Goal: Book appointment/travel/reservation

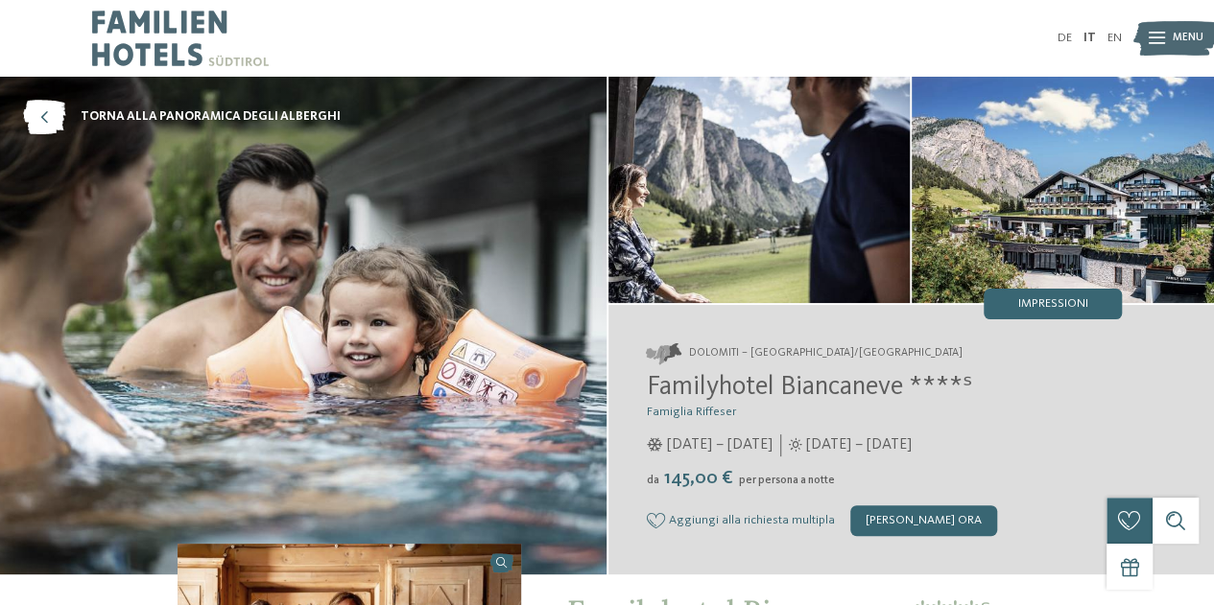
click at [140, 16] on img at bounding box center [180, 38] width 177 height 77
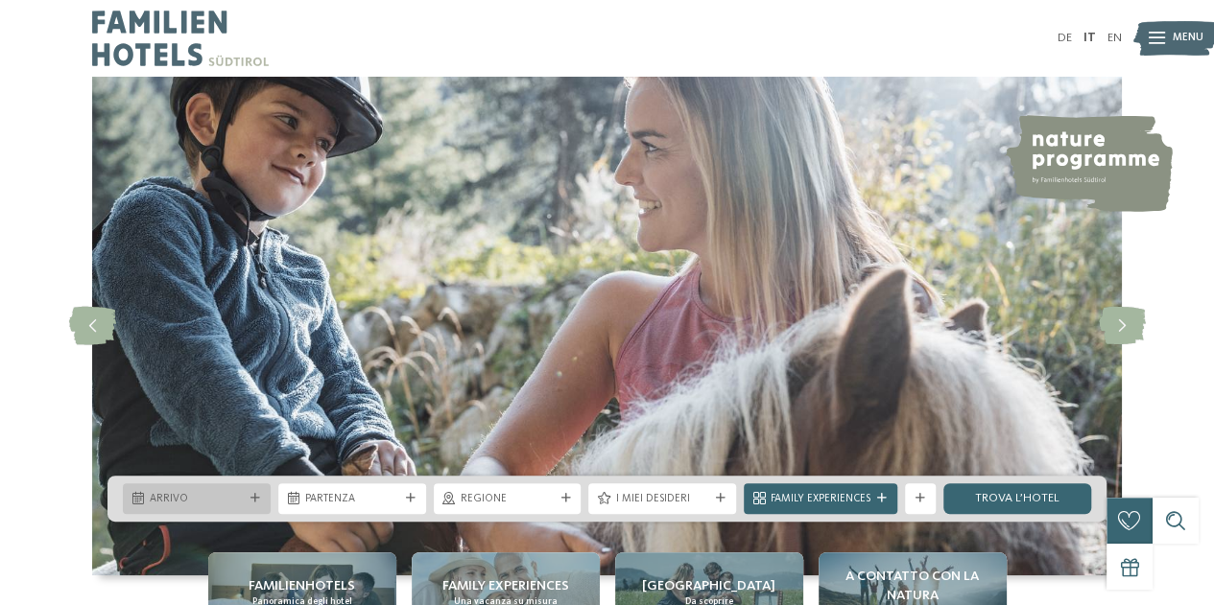
click at [196, 498] on span "Arrivo" at bounding box center [197, 499] width 94 height 15
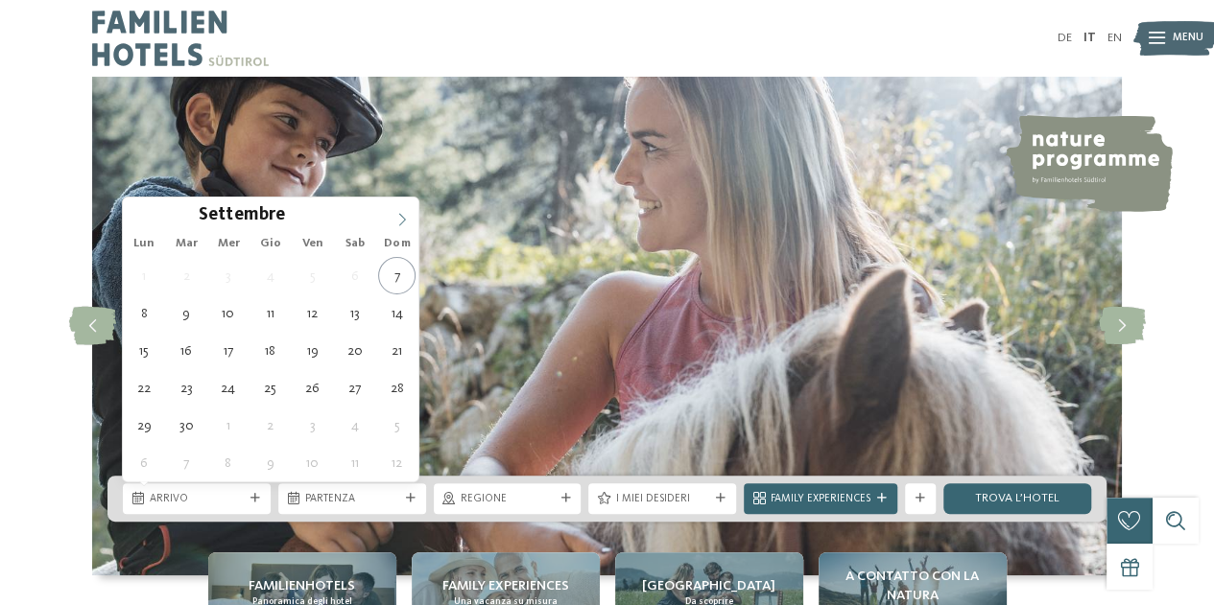
click at [402, 217] on icon at bounding box center [401, 219] width 13 height 13
type input "****"
click at [402, 217] on icon at bounding box center [401, 219] width 13 height 13
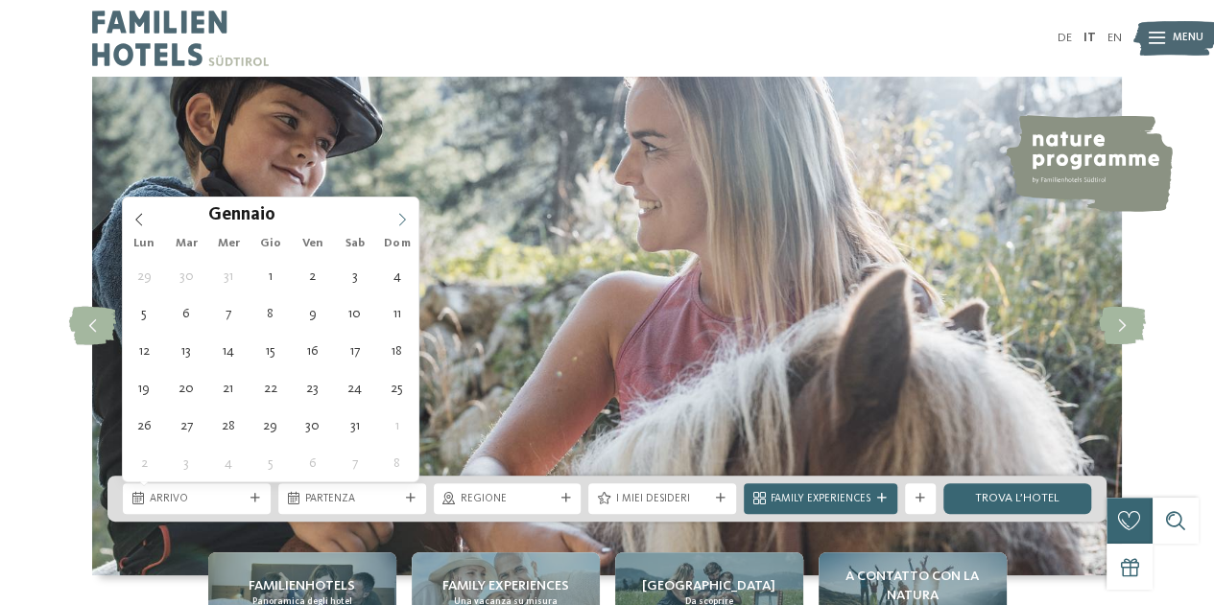
click at [402, 217] on icon at bounding box center [401, 219] width 13 height 13
type div "[DATE]"
type input "****"
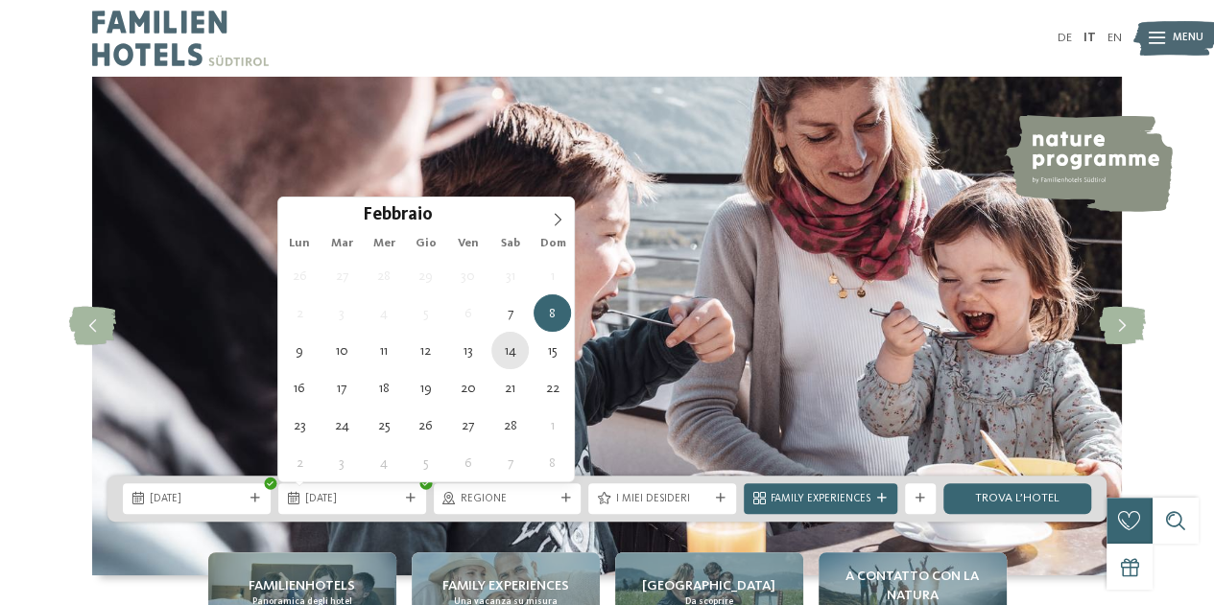
type div "[DATE]"
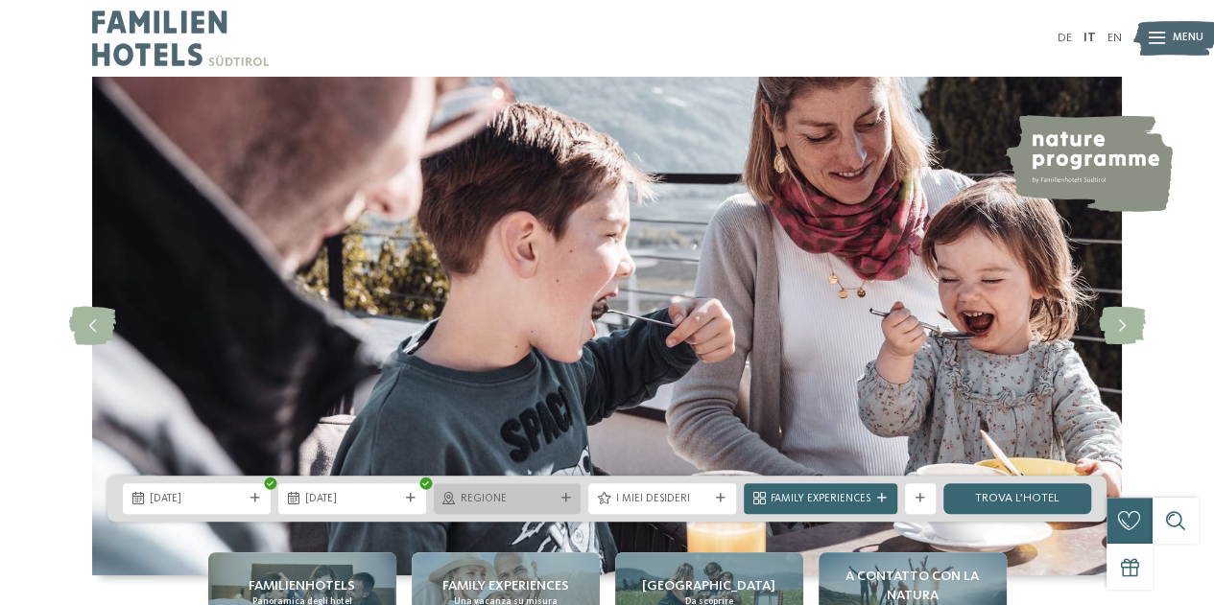
click at [532, 502] on span "Regione" at bounding box center [508, 499] width 94 height 15
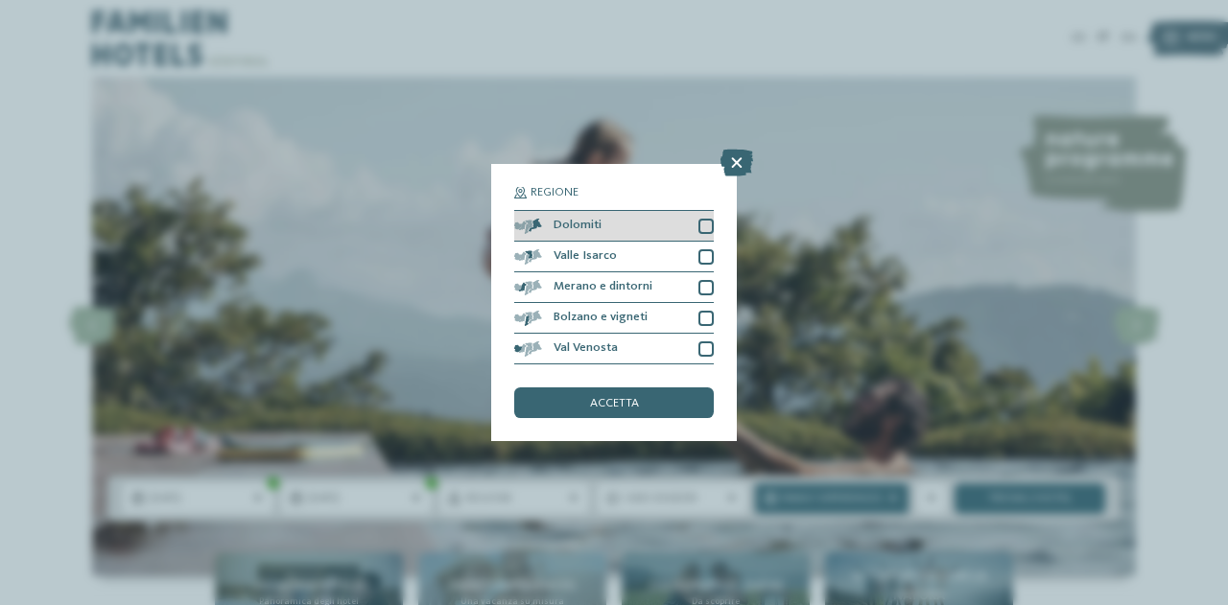
click at [693, 224] on div "Dolomiti" at bounding box center [614, 226] width 200 height 31
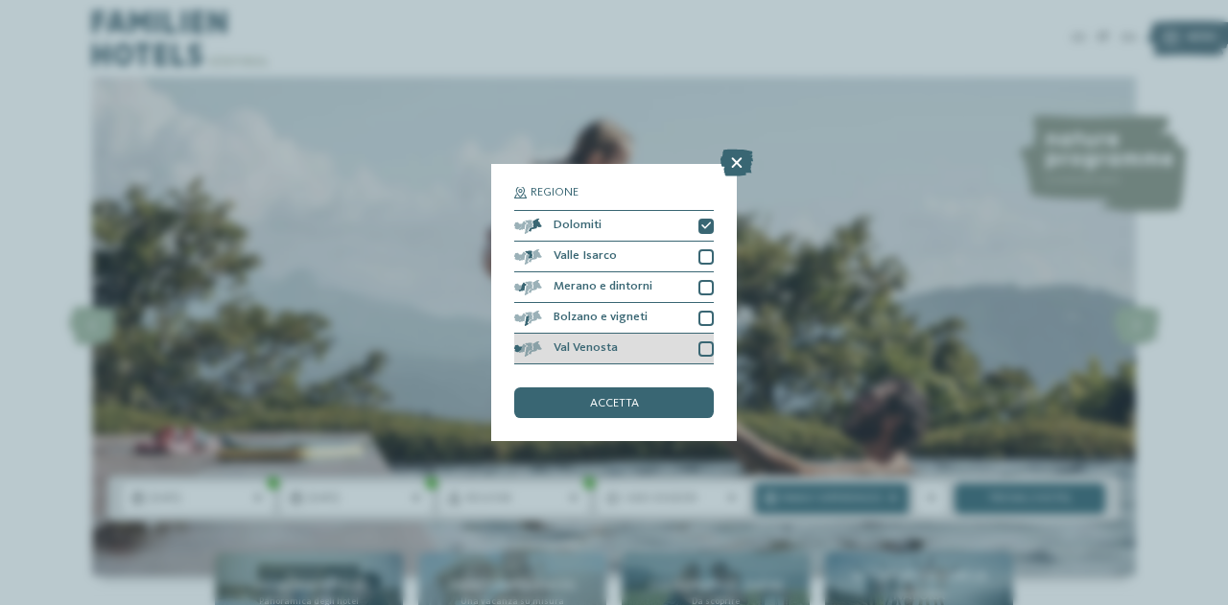
click at [648, 341] on div "Val Venosta" at bounding box center [614, 349] width 200 height 31
click at [636, 412] on div "accetta" at bounding box center [614, 403] width 200 height 31
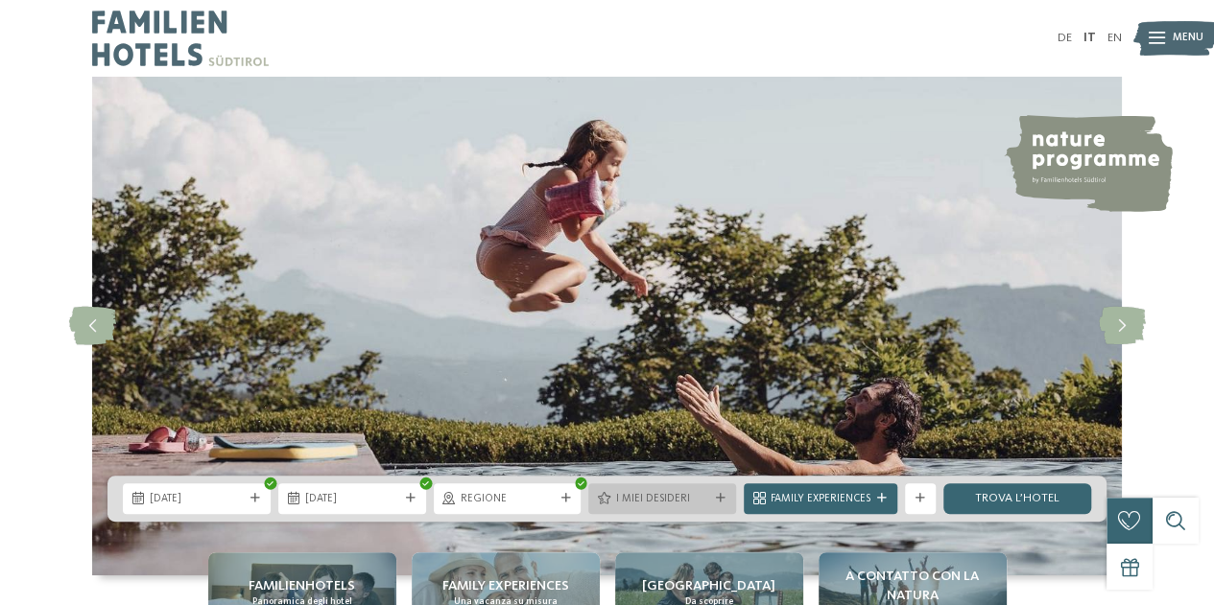
click at [629, 496] on span "I miei desideri" at bounding box center [662, 499] width 94 height 15
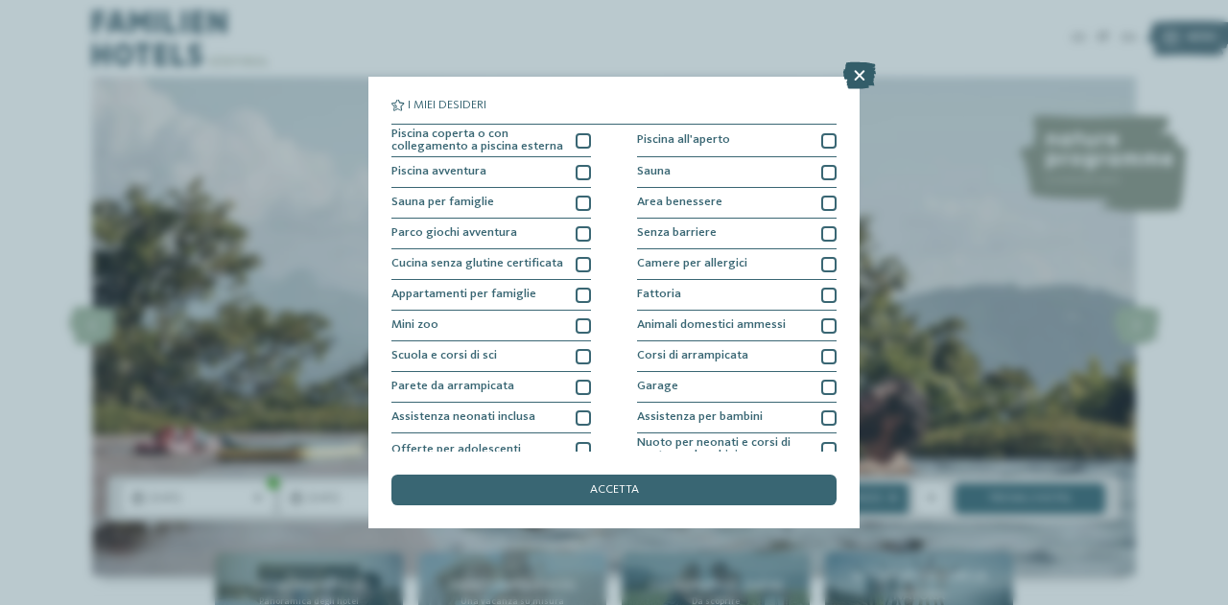
click at [854, 71] on icon at bounding box center [859, 75] width 33 height 27
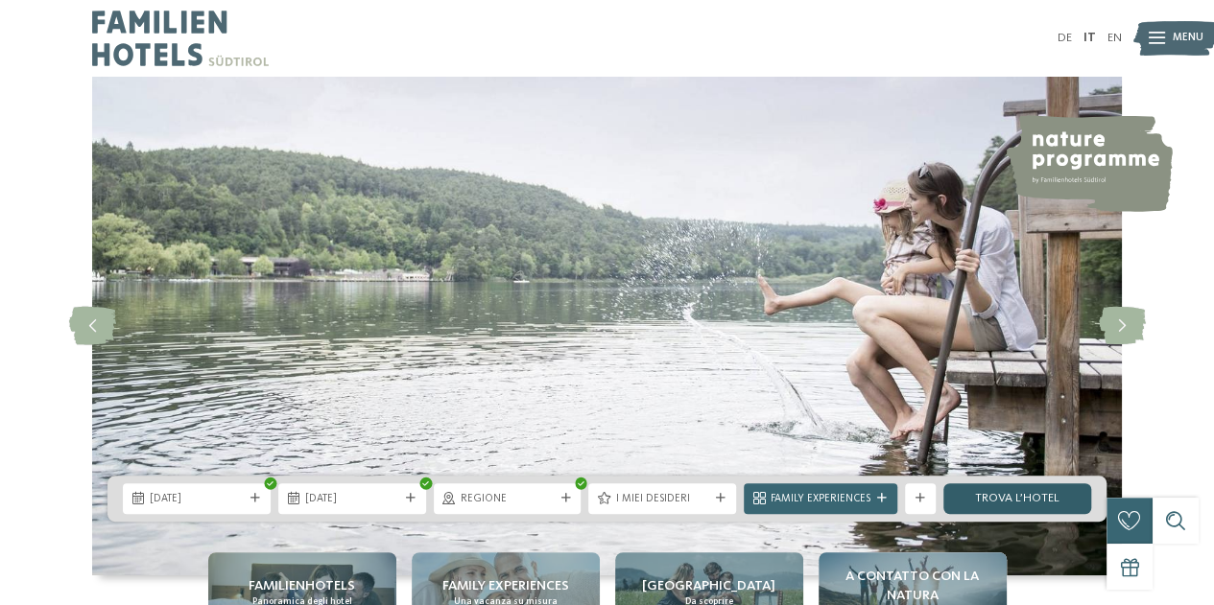
click at [1004, 502] on link "trova l’hotel" at bounding box center [1017, 499] width 148 height 31
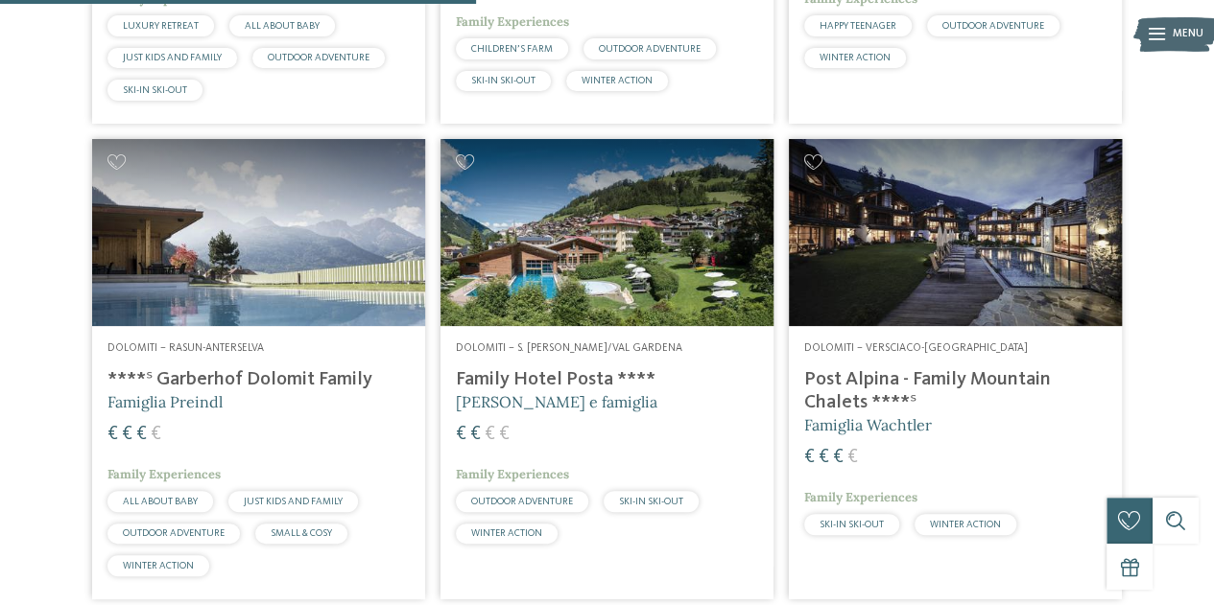
scroll to position [923, 0]
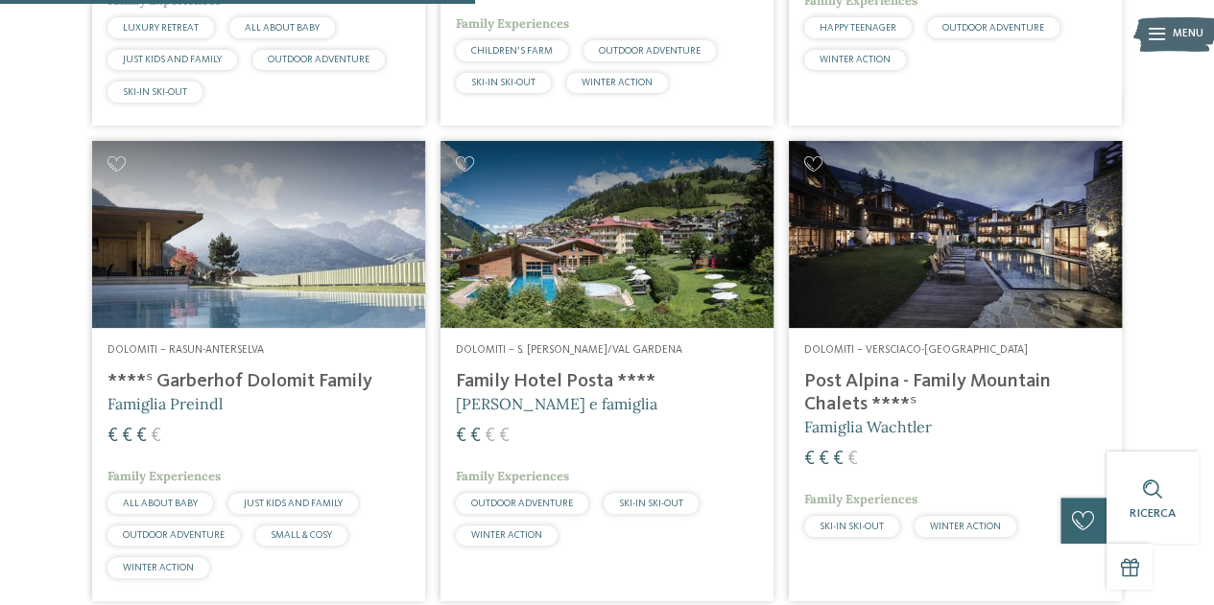
click at [931, 381] on h4 "Post Alpina - Family Mountain Chalets ****ˢ" at bounding box center [955, 393] width 302 height 46
click at [925, 280] on img at bounding box center [955, 234] width 333 height 187
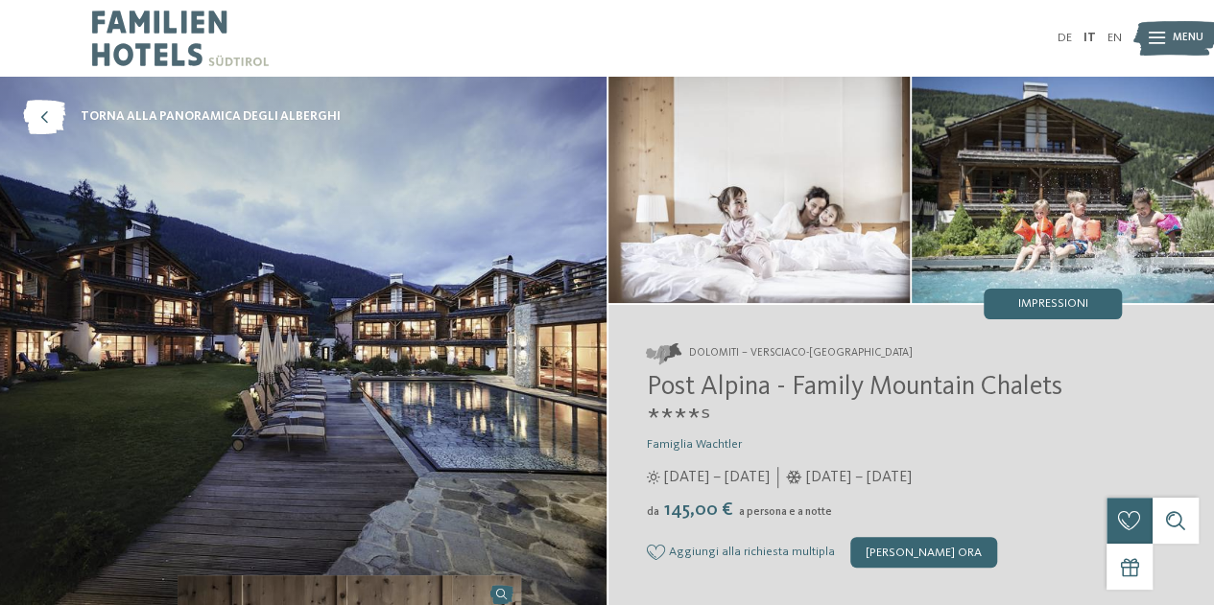
drag, startPoint x: 0, startPoint y: 0, endPoint x: 925, endPoint y: 280, distance: 966.3
click at [925, 280] on img at bounding box center [1062, 190] width 302 height 226
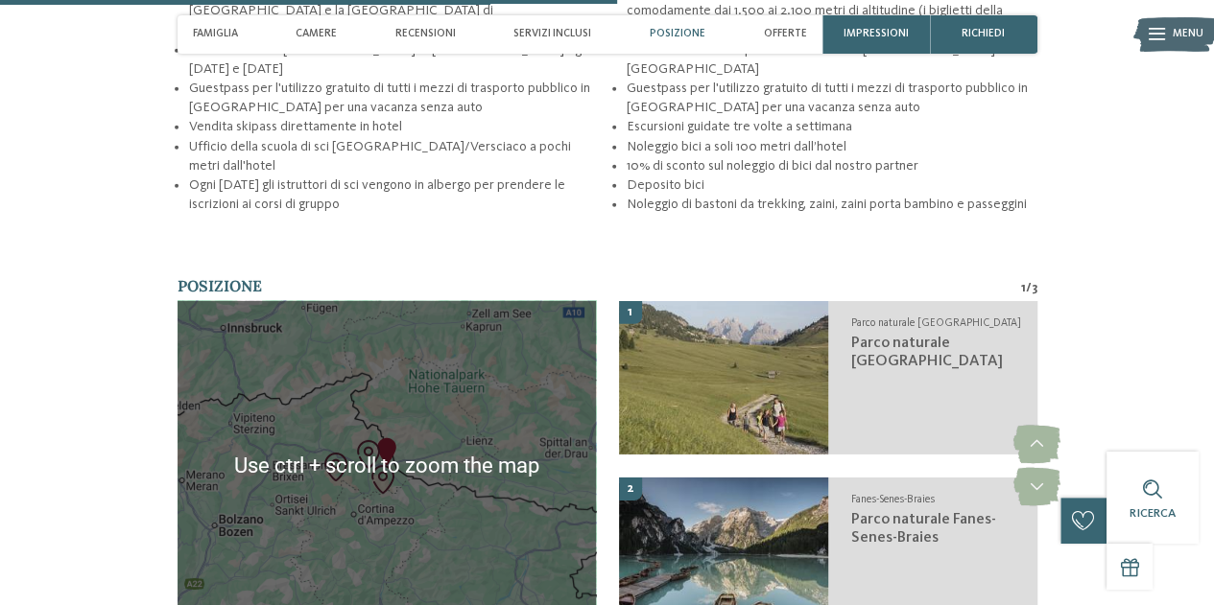
scroll to position [2855, 0]
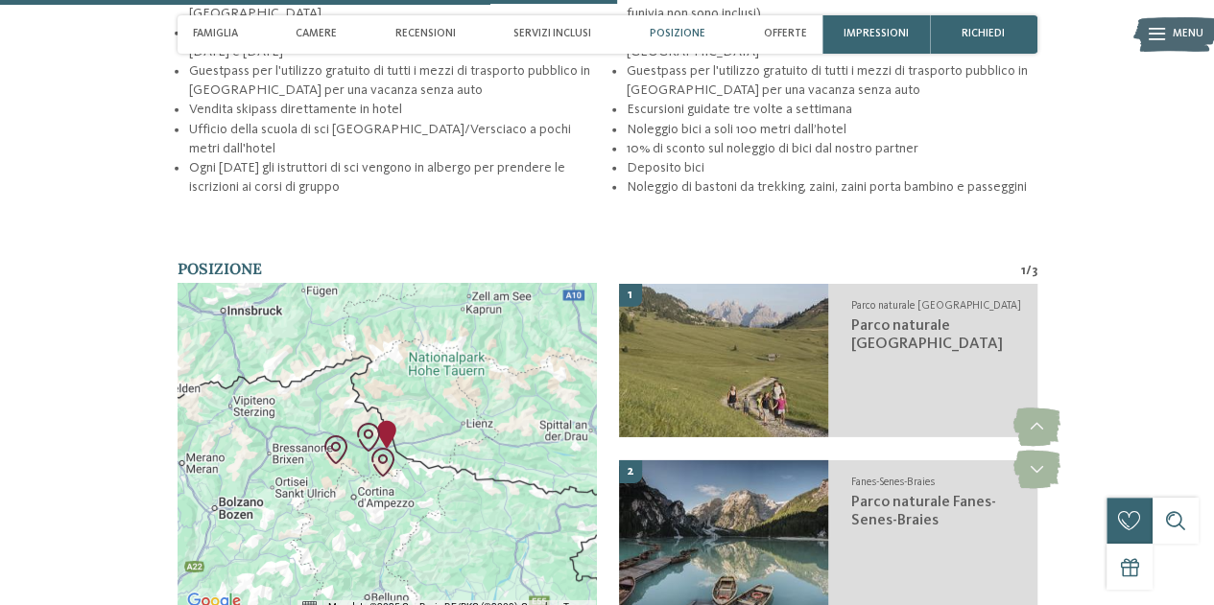
click at [384, 413] on div at bounding box center [386, 449] width 418 height 330
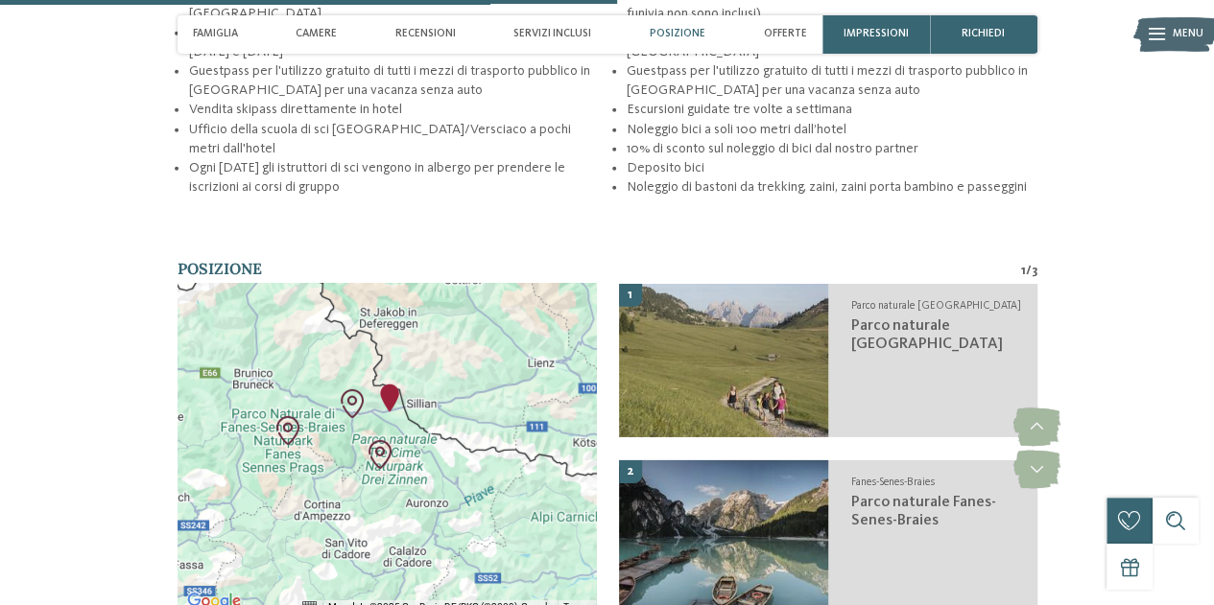
click at [391, 433] on img "Parco naturale Tre Cime" at bounding box center [380, 455] width 44 height 44
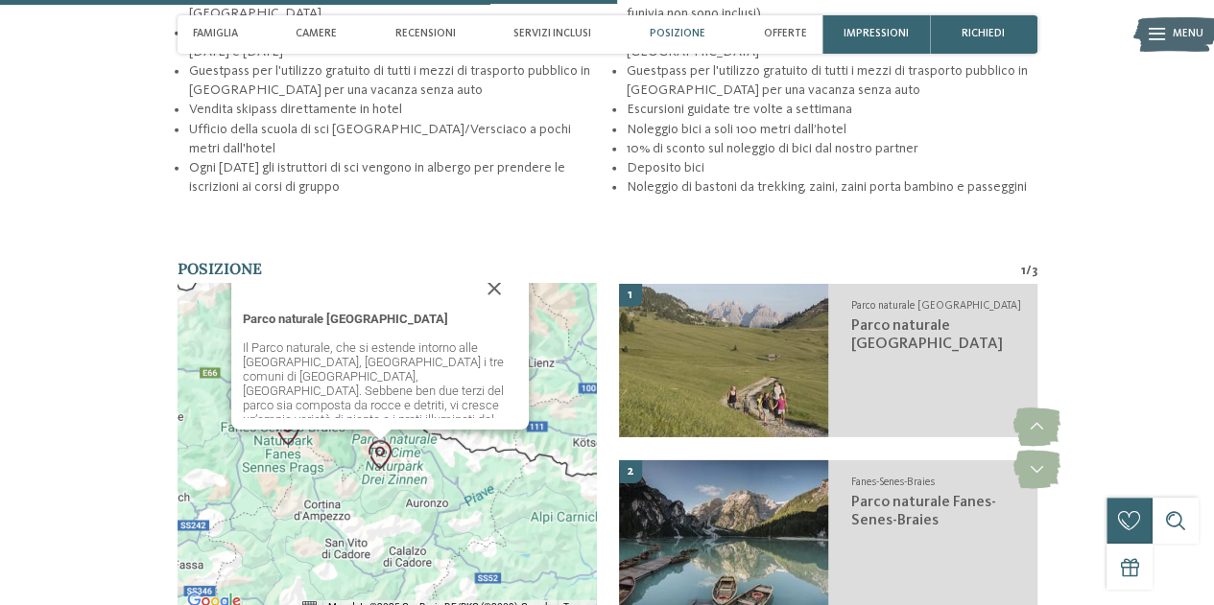
click at [391, 433] on img "Parco naturale Tre Cime" at bounding box center [380, 455] width 44 height 44
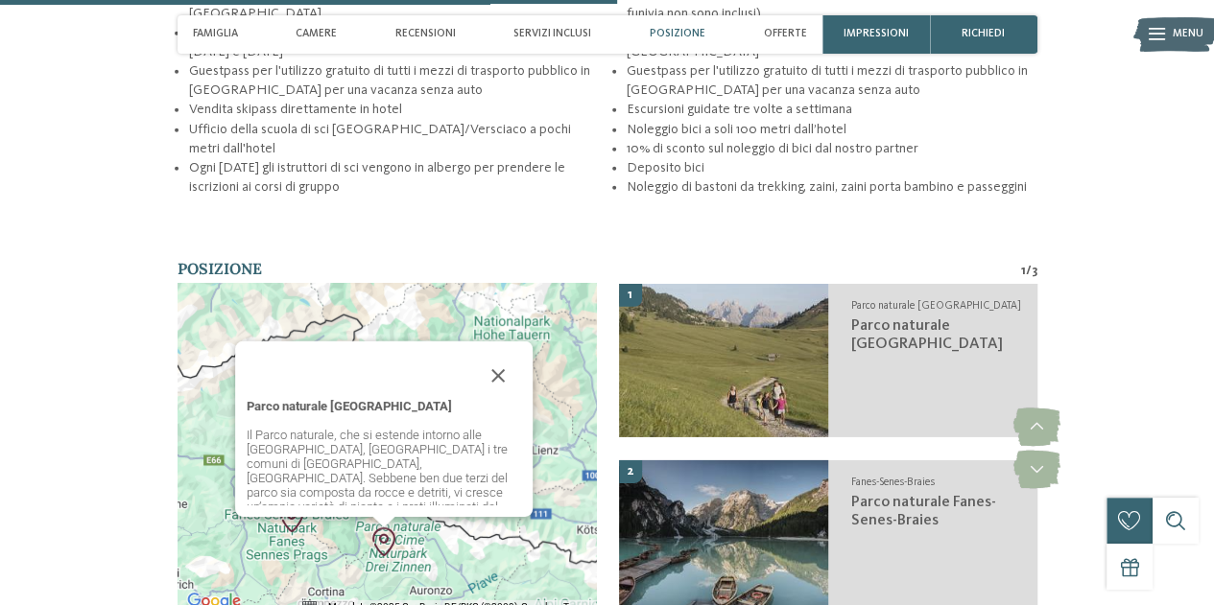
click at [482, 484] on div "To navigate, press the arrow keys. Parco naturale Tre Cime Il Parco naturale, c…" at bounding box center [386, 449] width 418 height 330
click at [482, 484] on div "Parco naturale Tre Cime Il Parco naturale, che si estende intorno alle Tre Cime…" at bounding box center [386, 449] width 418 height 330
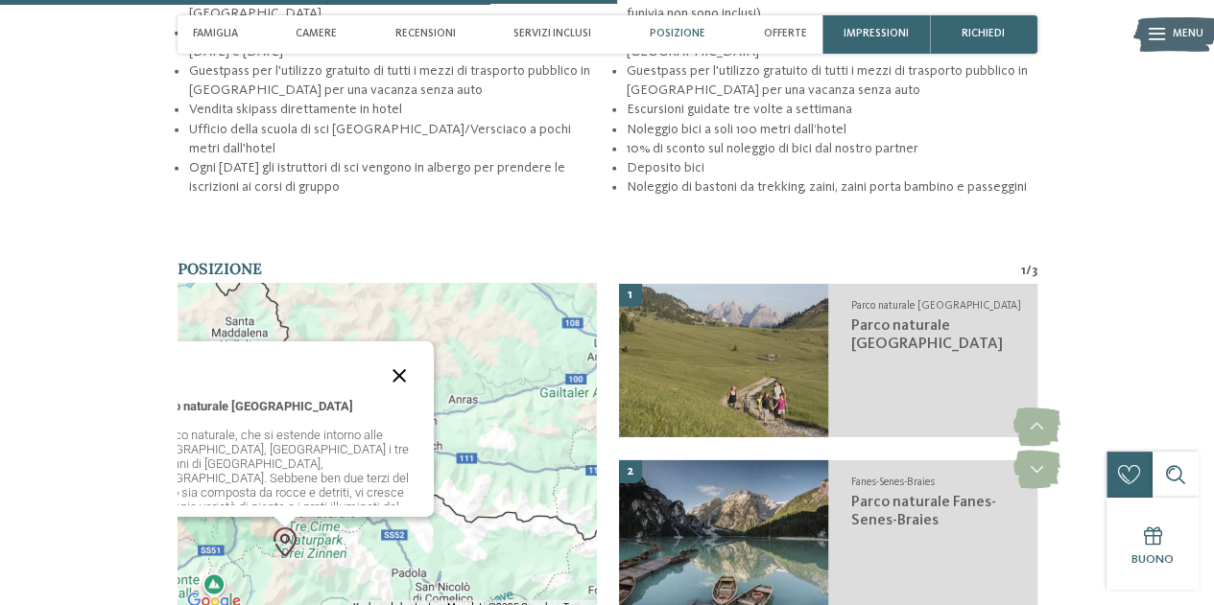
click at [405, 353] on button "Close" at bounding box center [399, 376] width 46 height 46
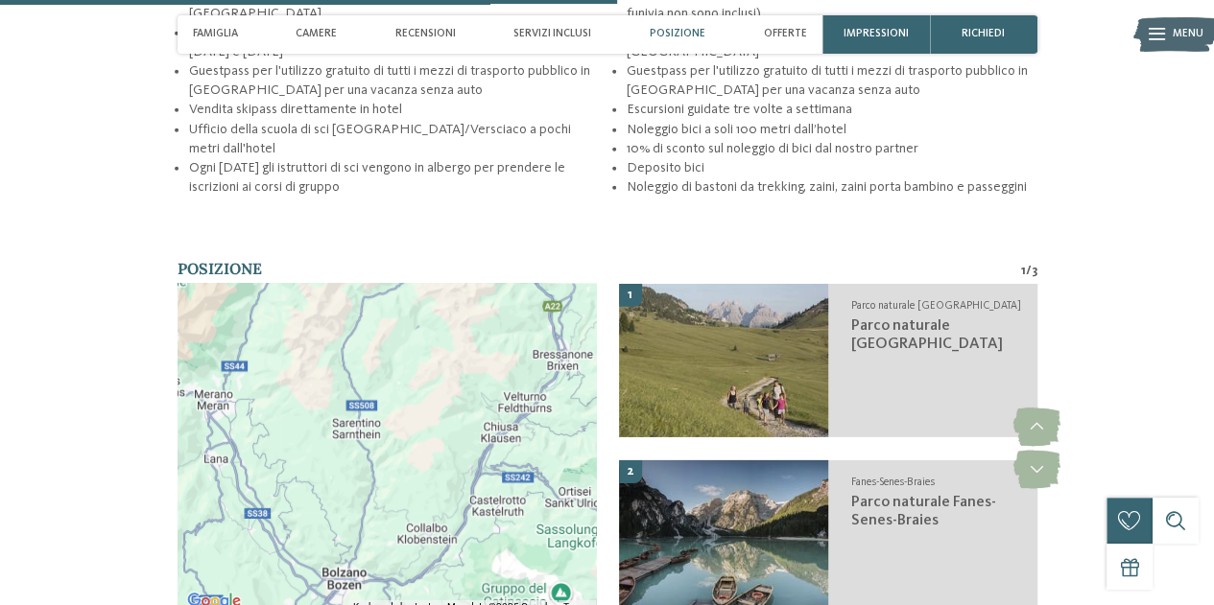
drag, startPoint x: 383, startPoint y: 315, endPoint x: 1183, endPoint y: 188, distance: 810.1
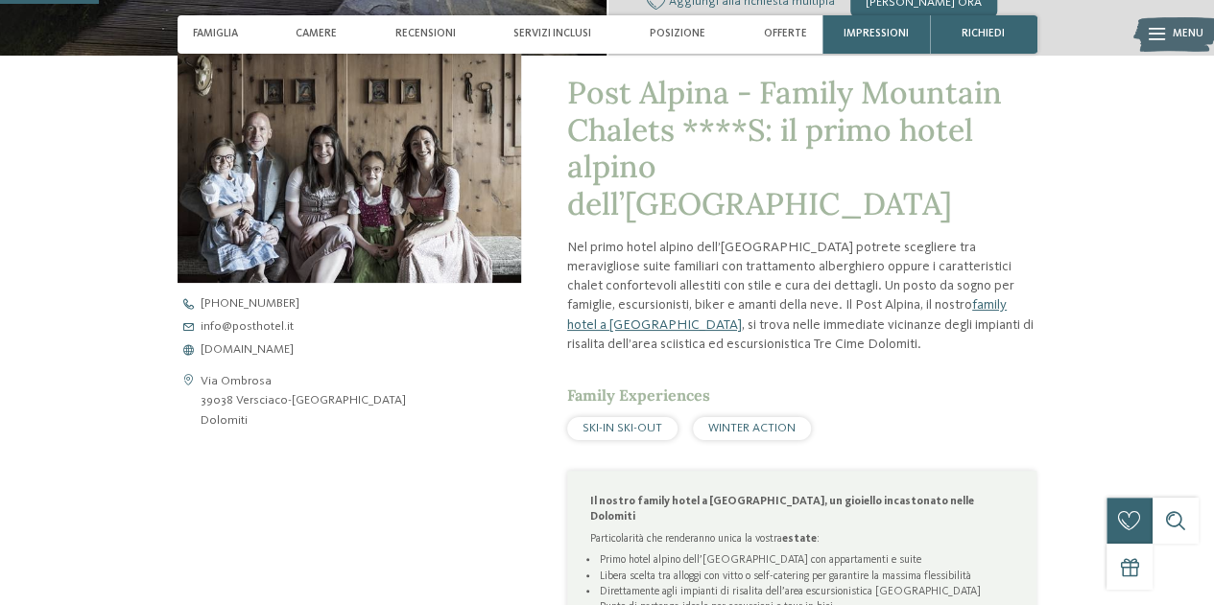
scroll to position [0, 0]
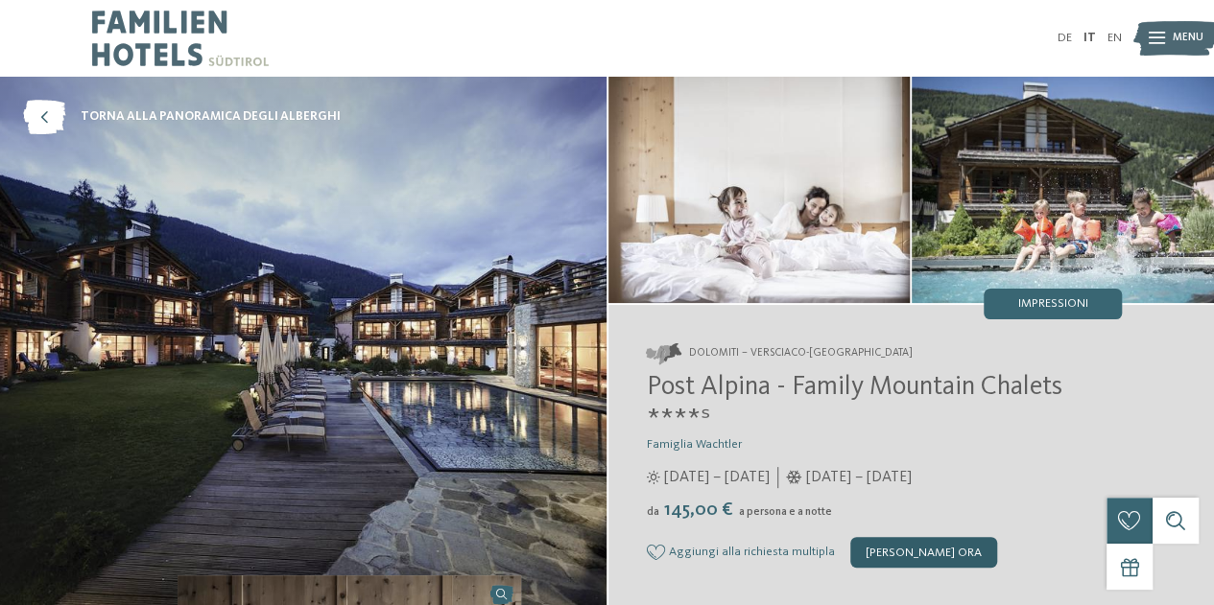
click at [925, 556] on div "[PERSON_NAME] ora" at bounding box center [923, 552] width 147 height 31
click at [219, 115] on span "torna alla panoramica degli alberghi" at bounding box center [211, 116] width 260 height 17
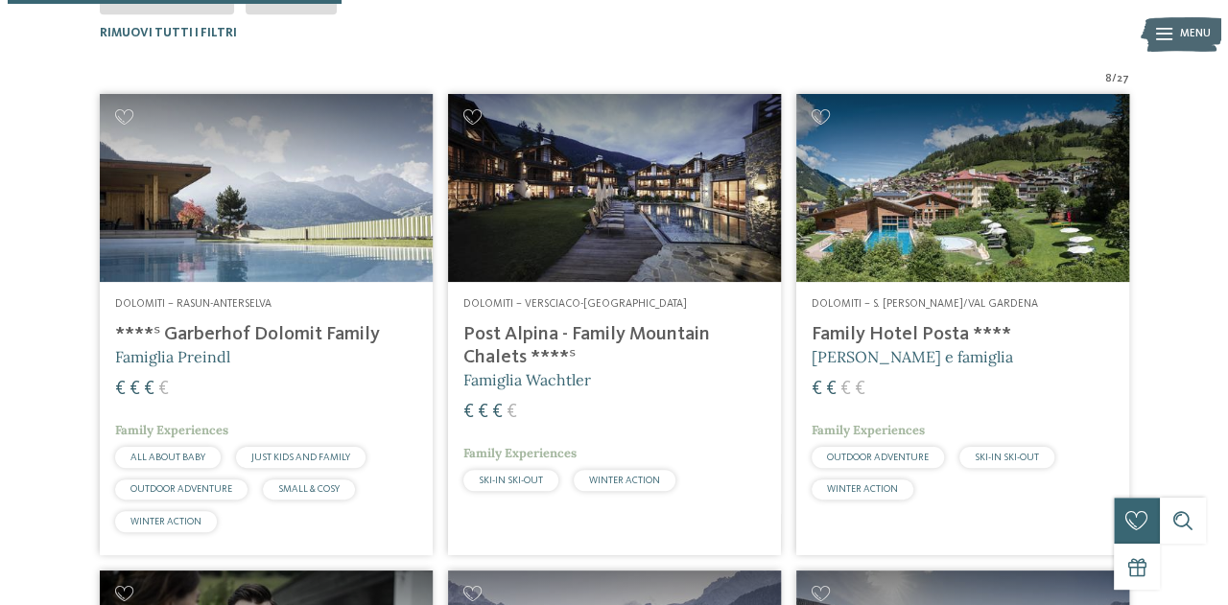
scroll to position [487, 0]
